Goal: Use online tool/utility: Use online tool/utility

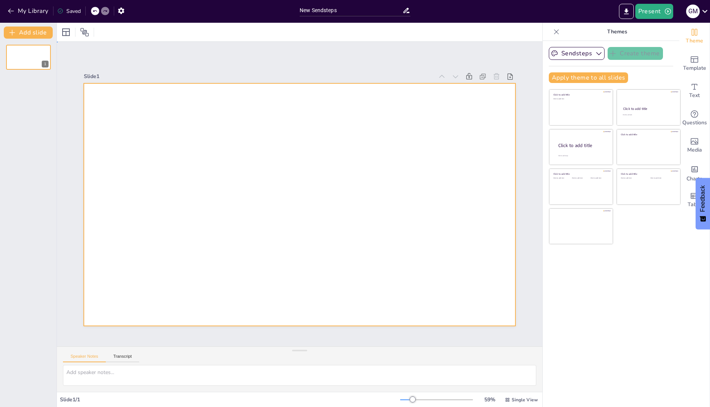
click at [231, 166] on div at bounding box center [299, 204] width 431 height 243
click at [253, 116] on div at bounding box center [299, 204] width 431 height 243
click at [237, 193] on div at bounding box center [299, 204] width 431 height 243
click at [690, 63] on icon "Add ready made slides" at bounding box center [694, 59] width 9 height 9
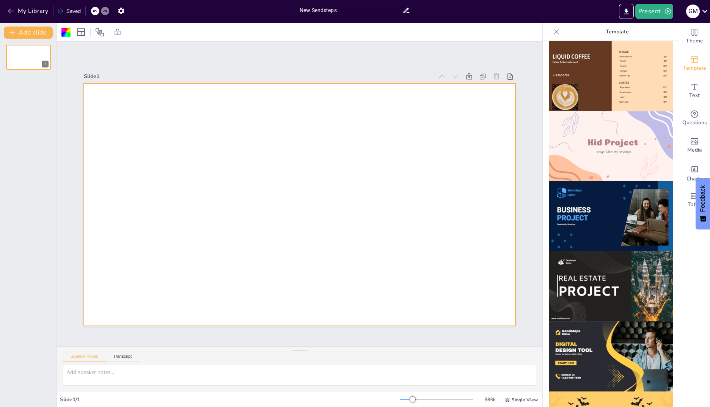
scroll to position [483, 0]
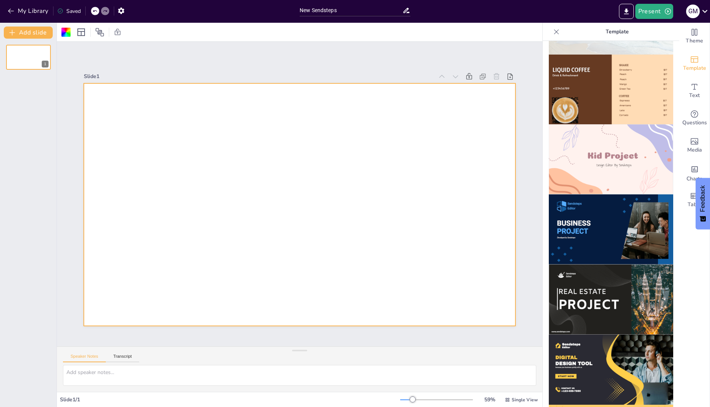
click at [592, 216] on img at bounding box center [611, 230] width 124 height 70
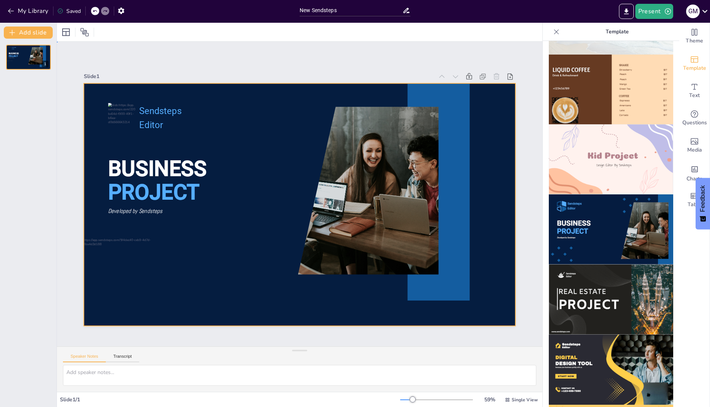
click at [282, 231] on div at bounding box center [299, 204] width 431 height 243
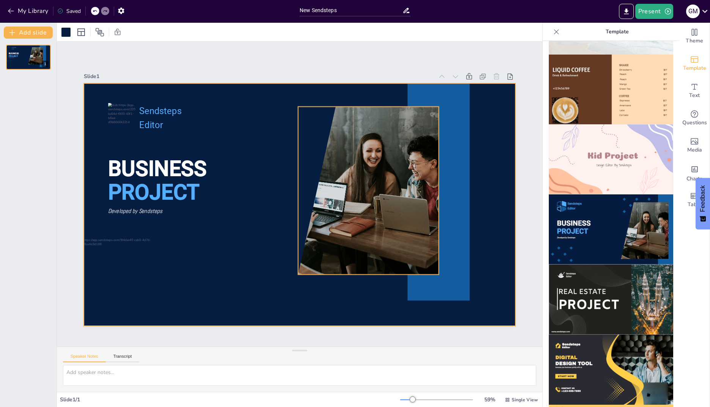
click at [325, 202] on div at bounding box center [359, 191] width 252 height 168
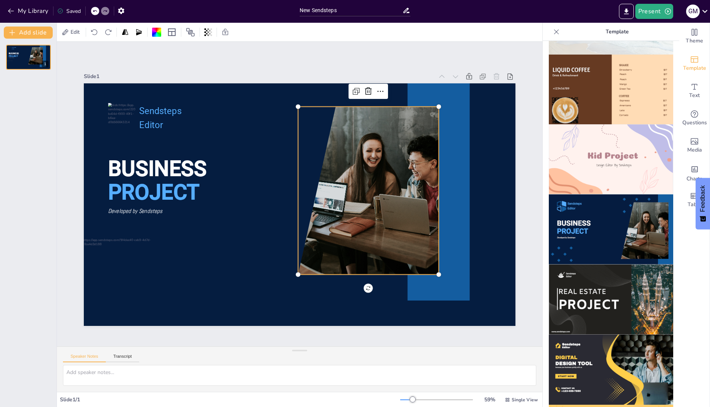
click at [341, 190] on div at bounding box center [359, 191] width 252 height 168
click at [334, 176] on div at bounding box center [359, 191] width 252 height 168
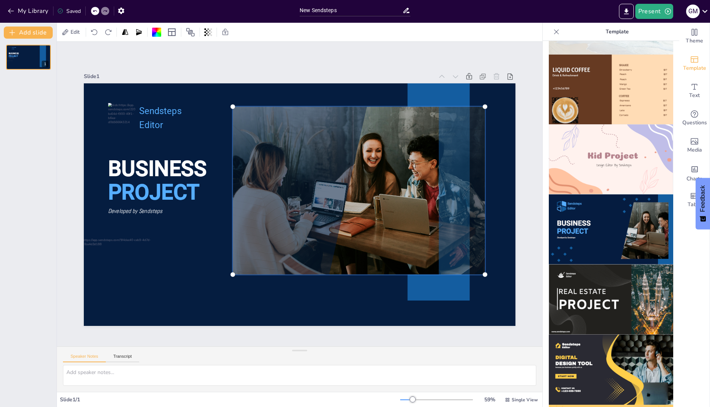
click at [277, 173] on div at bounding box center [358, 190] width 261 height 177
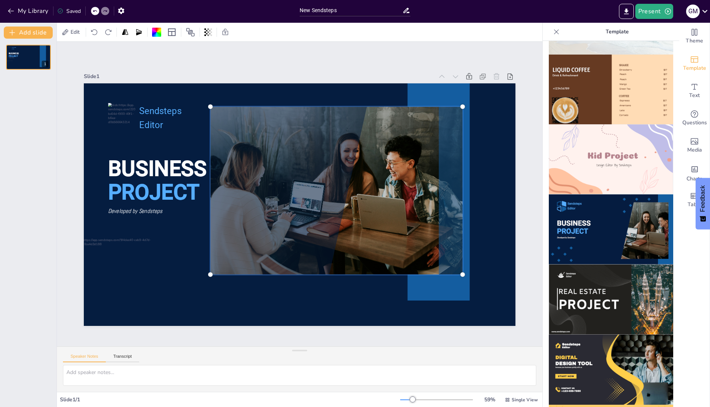
drag, startPoint x: 300, startPoint y: 105, endPoint x: 277, endPoint y: 174, distance: 72.9
click at [277, 174] on div at bounding box center [336, 190] width 261 height 177
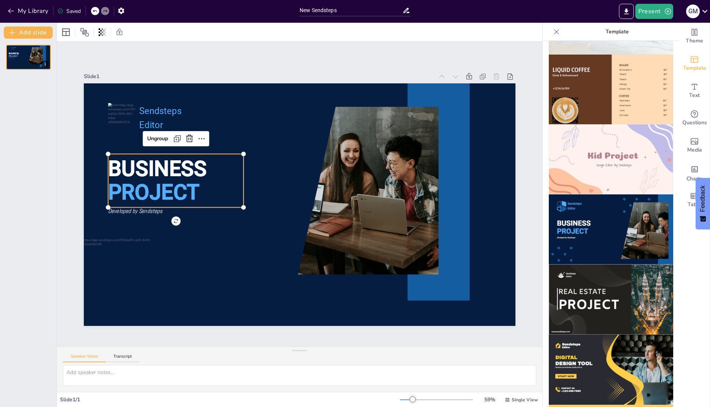
click at [152, 170] on span "BUSINESS" at bounding box center [157, 168] width 99 height 25
click at [196, 166] on span "BUSINESS" at bounding box center [157, 168] width 99 height 25
click at [166, 164] on span "BUSINESS" at bounding box center [157, 168] width 99 height 25
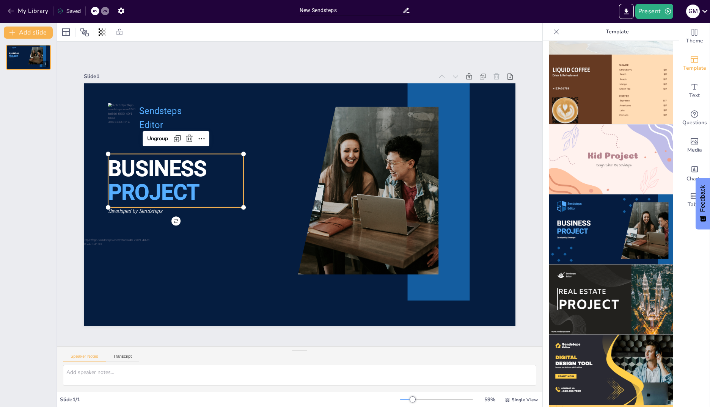
click at [124, 172] on span "BUSINESS" at bounding box center [157, 168] width 99 height 25
click at [138, 209] on span "Developed by Sendsteps" at bounding box center [135, 211] width 54 height 8
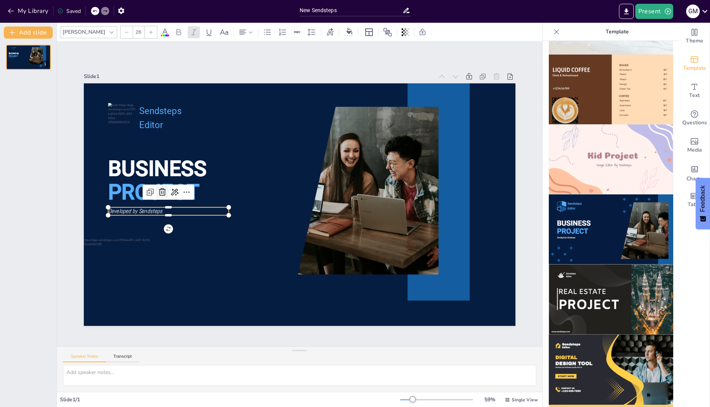
click at [158, 190] on icon at bounding box center [162, 192] width 9 height 9
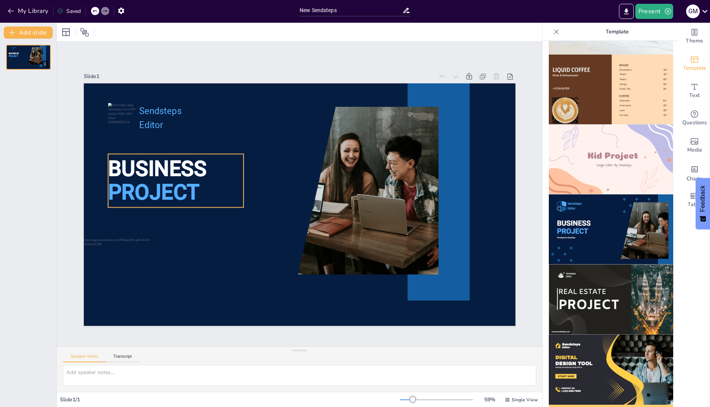
click at [171, 181] on span "PROJECT" at bounding box center [153, 192] width 91 height 25
click at [170, 162] on span "BUSINESS" at bounding box center [157, 168] width 99 height 25
click at [139, 110] on span "Sendsteps" at bounding box center [160, 111] width 42 height 10
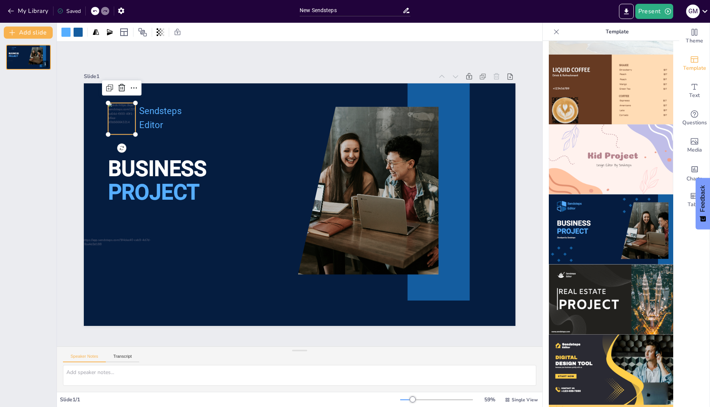
click at [121, 111] on div at bounding box center [121, 118] width 27 height 31
click at [111, 113] on div at bounding box center [121, 118] width 27 height 31
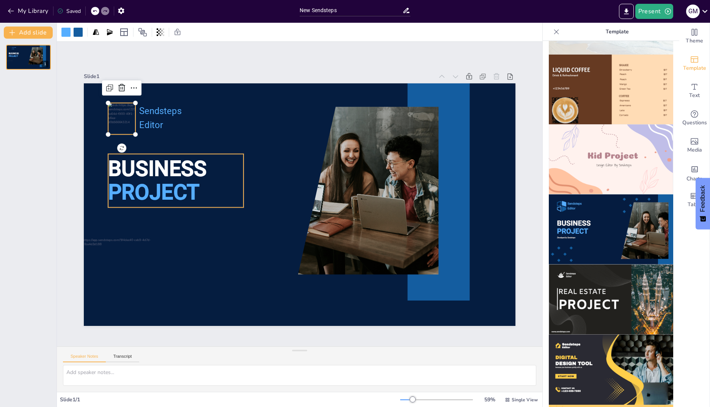
click at [158, 180] on span "PROJECT" at bounding box center [153, 192] width 91 height 25
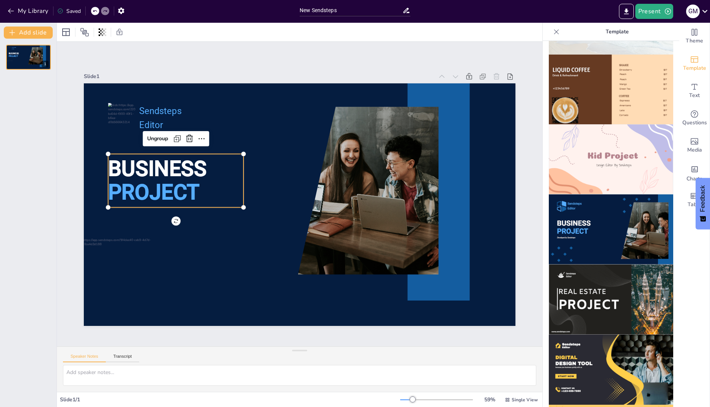
click at [208, 188] on p "PROJECT" at bounding box center [175, 193] width 135 height 30
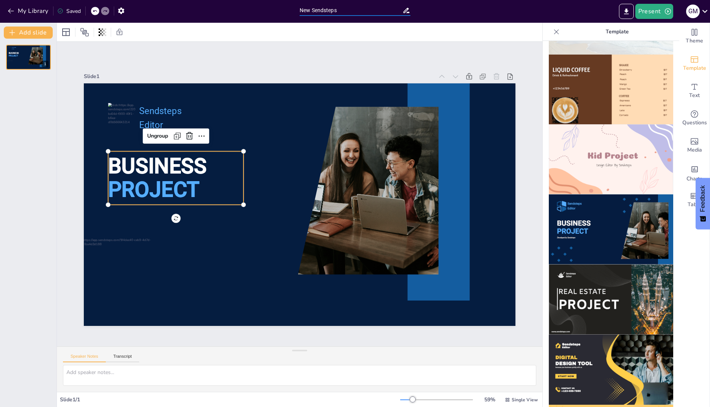
click at [356, 12] on input "New Sendsteps" at bounding box center [351, 10] width 103 height 11
drag, startPoint x: 347, startPoint y: 11, endPoint x: 266, endPoint y: 10, distance: 81.5
click at [266, 10] on div "My Library Saved New Sendsteps Present g m" at bounding box center [355, 11] width 710 height 23
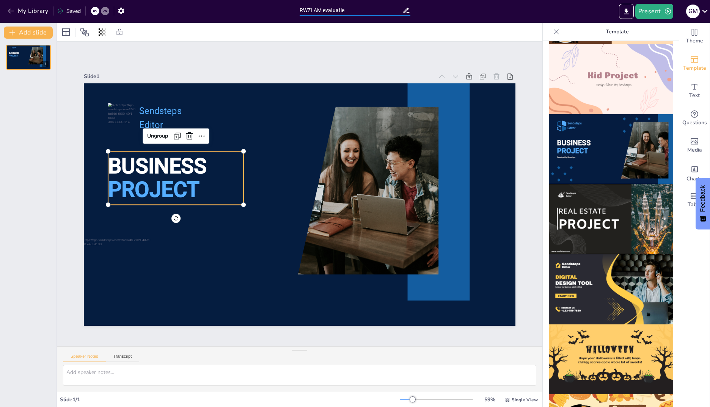
scroll to position [597, 0]
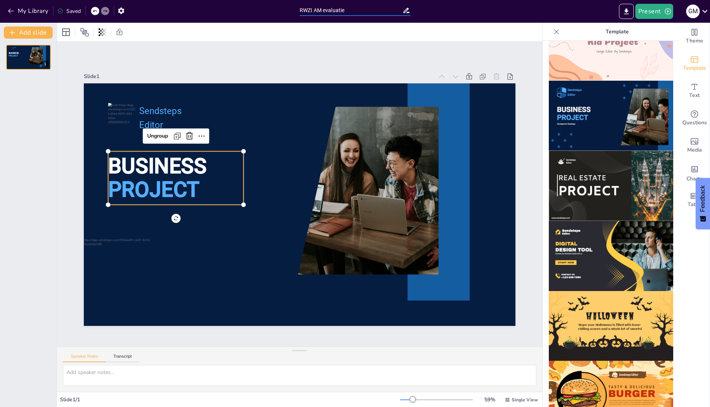
type input "RWZI AM evaluatie"
